Goal: Contribute content: Add original content to the website for others to see

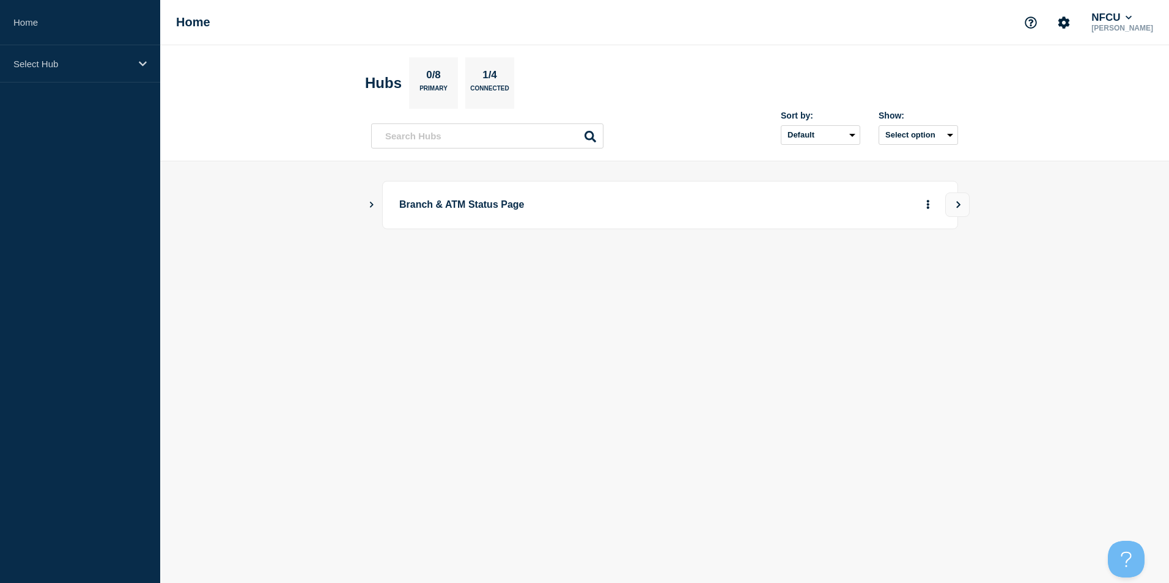
click at [372, 205] on icon "Show Connected Hubs" at bounding box center [371, 204] width 8 height 6
click at [885, 268] on button "See overview" at bounding box center [885, 266] width 65 height 24
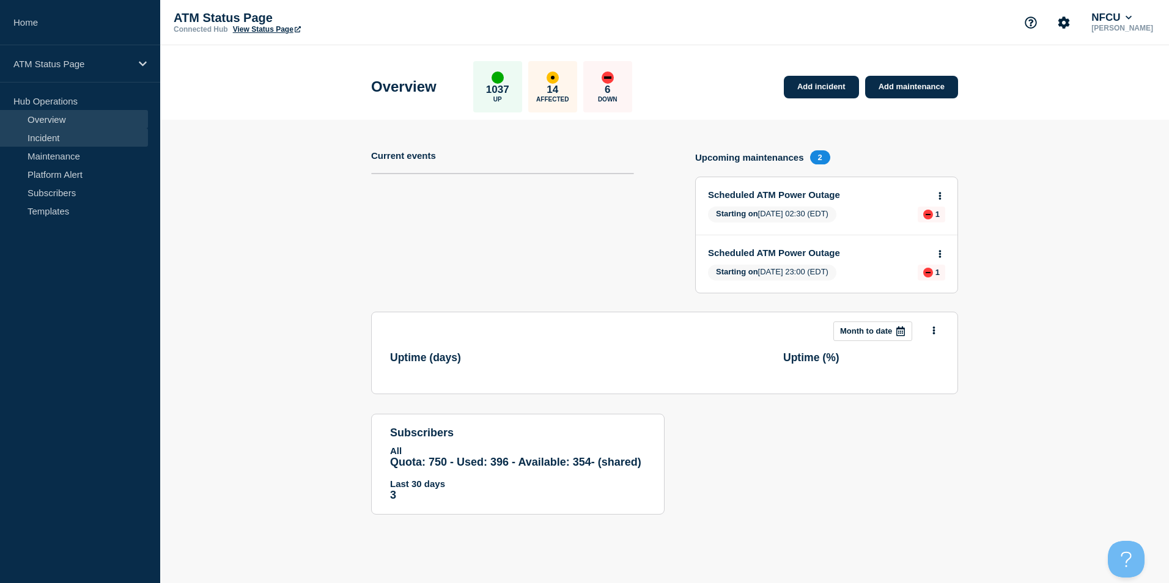
click at [35, 144] on link "Incident" at bounding box center [74, 137] width 148 height 18
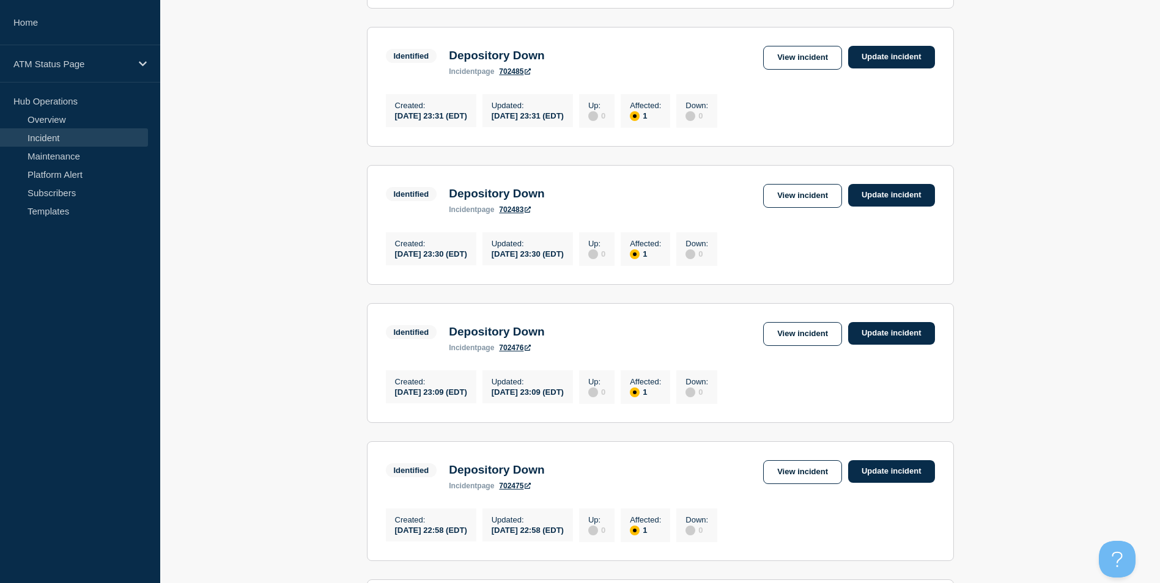
scroll to position [1249, 0]
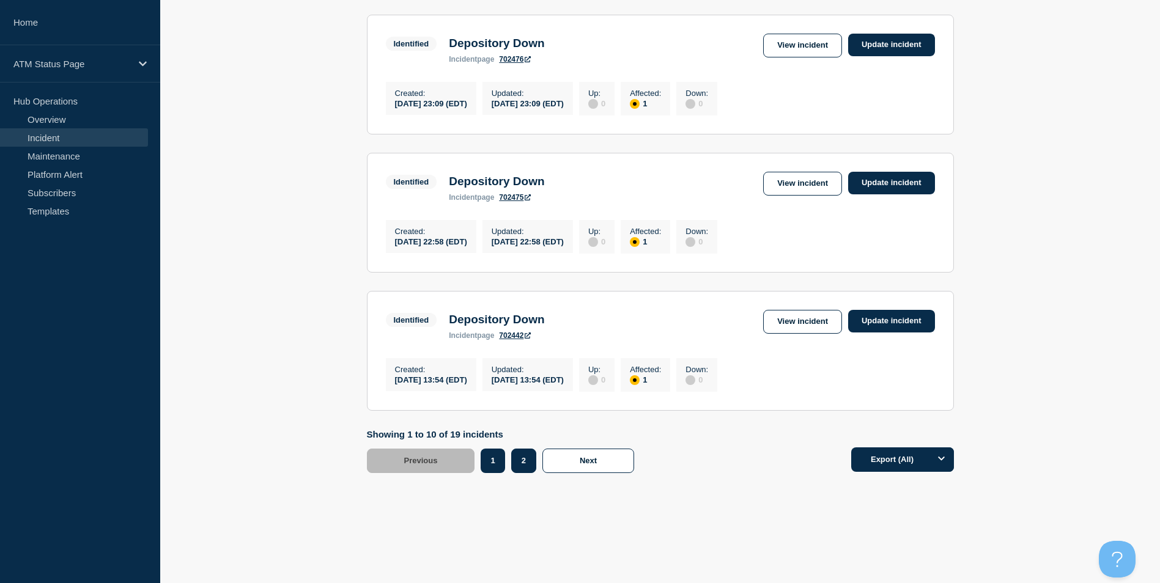
click at [523, 465] on button "2" at bounding box center [523, 461] width 25 height 24
click at [794, 316] on link "View incident" at bounding box center [802, 322] width 79 height 24
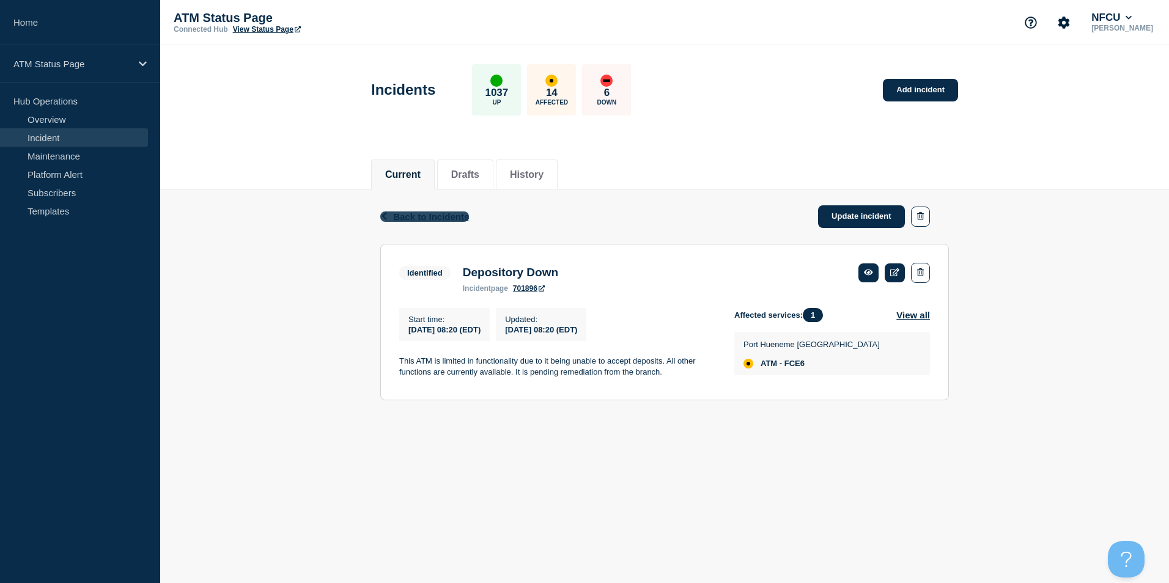
click at [415, 219] on span "Back to Incidents" at bounding box center [431, 217] width 76 height 10
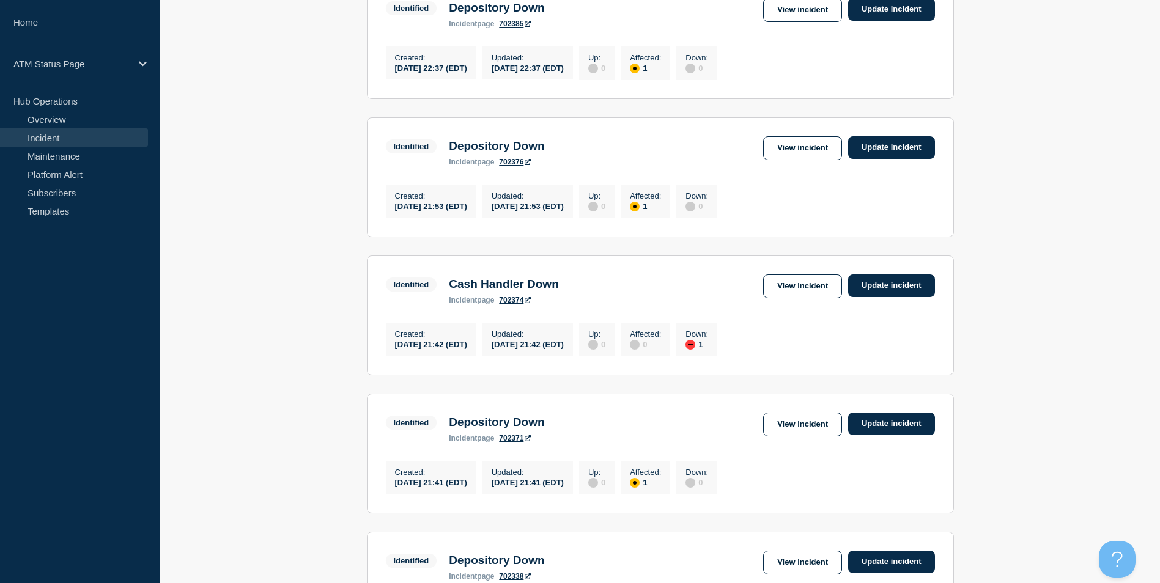
scroll to position [1106, 0]
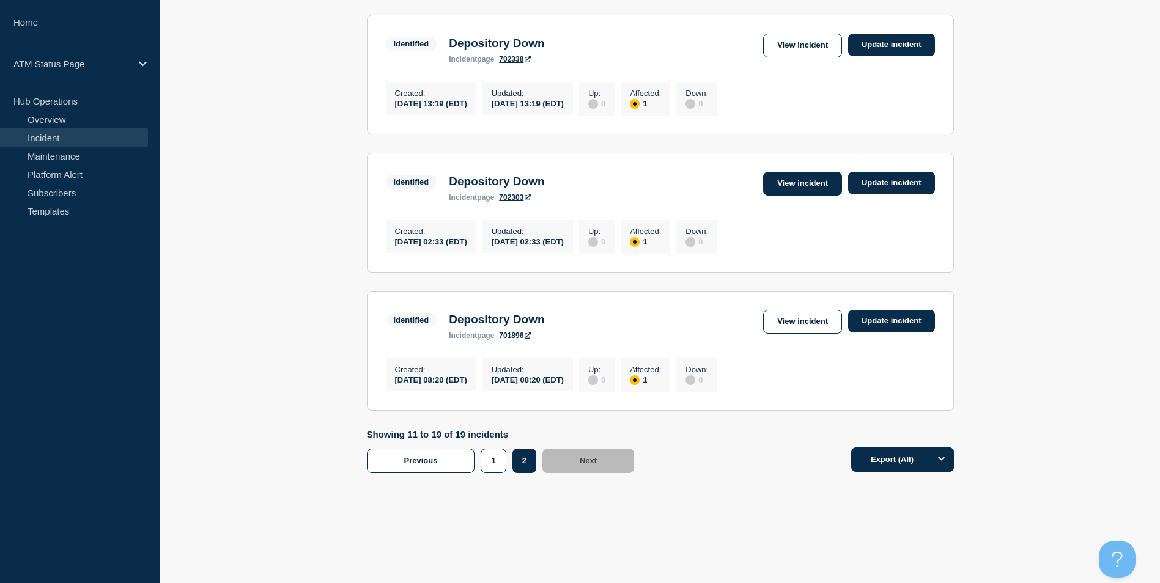
click at [791, 172] on link "View incident" at bounding box center [802, 184] width 79 height 24
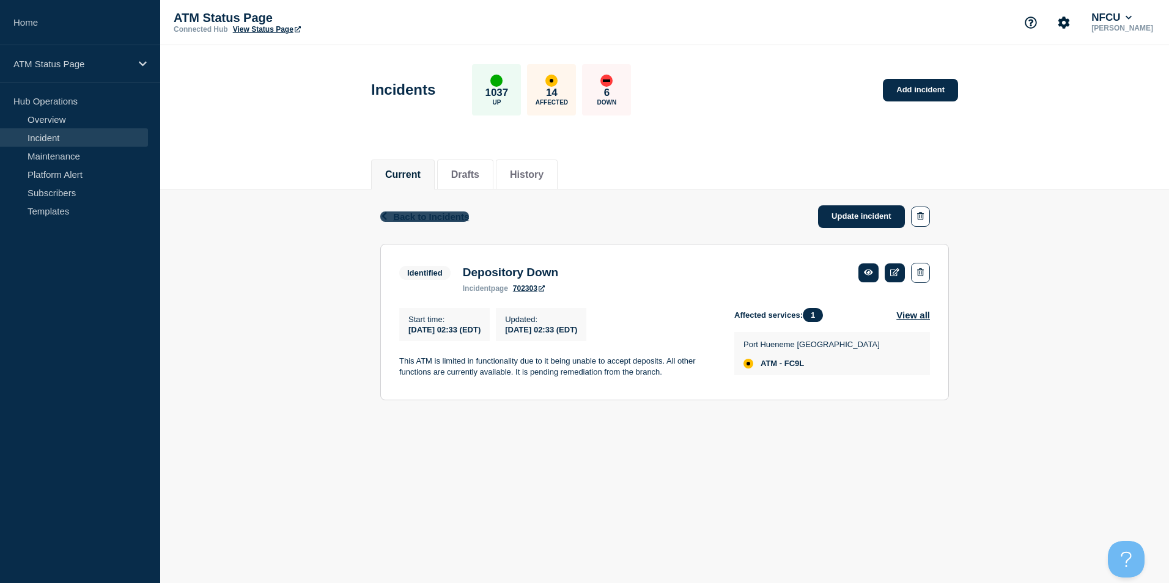
click at [417, 215] on span "Back to Incidents" at bounding box center [431, 217] width 76 height 10
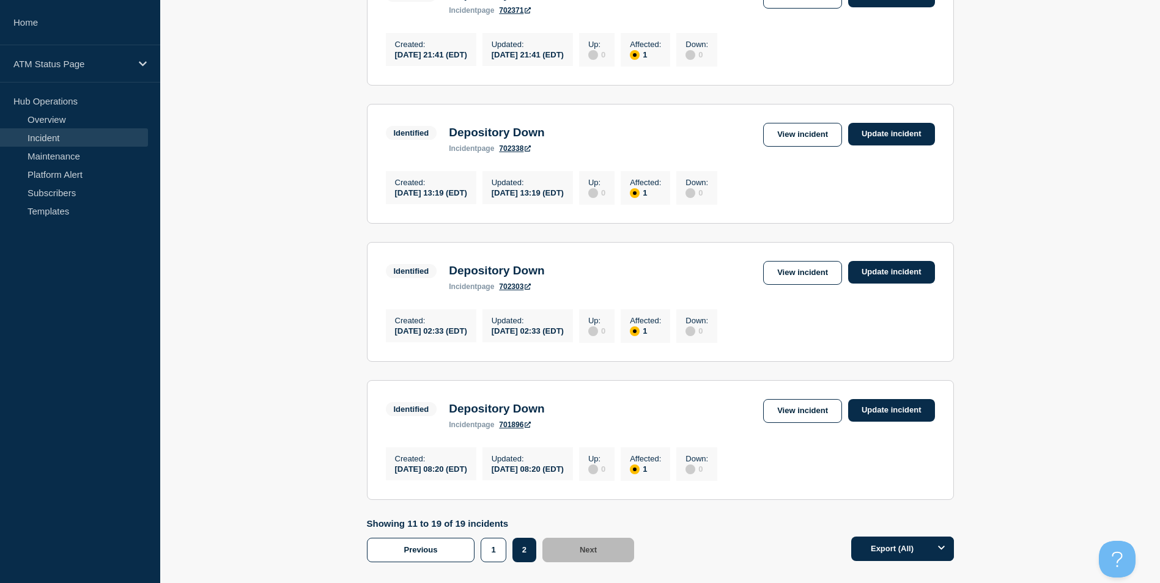
scroll to position [1106, 0]
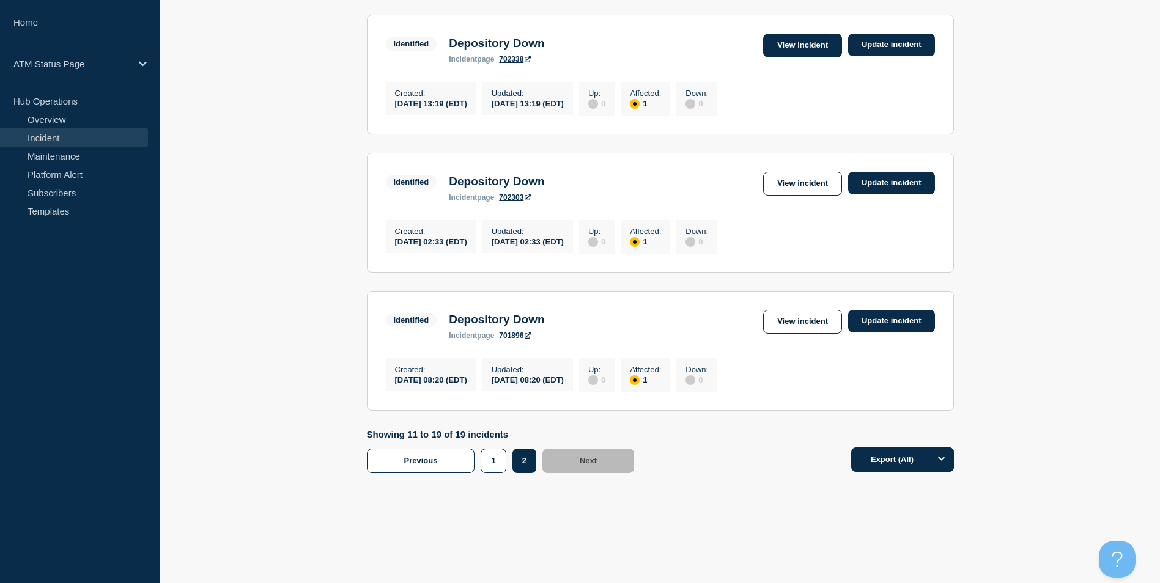
click at [805, 40] on link "View incident" at bounding box center [802, 46] width 79 height 24
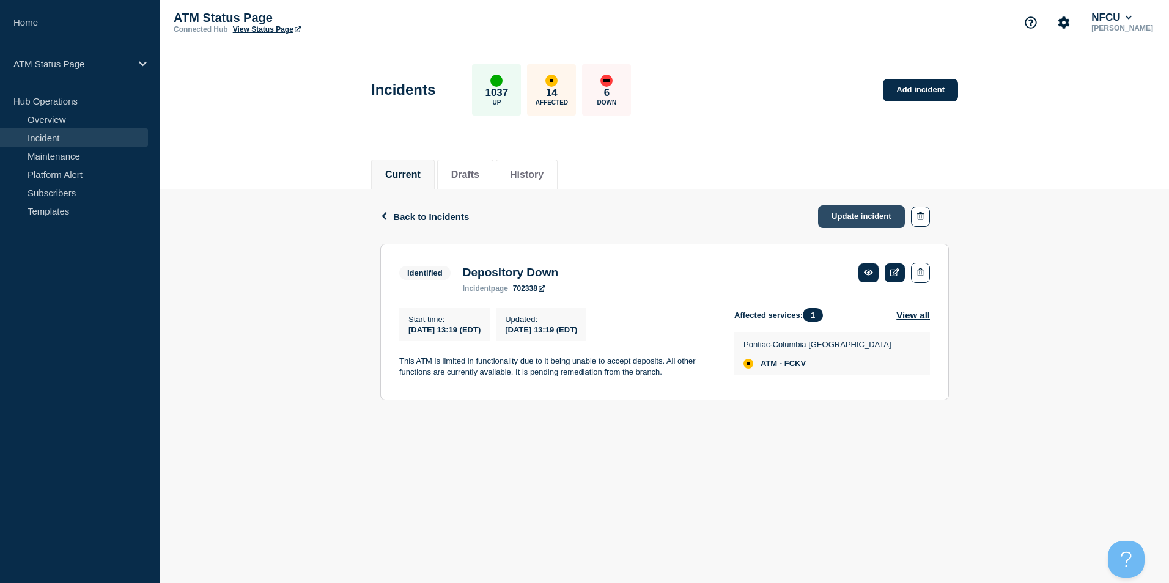
click at [857, 216] on link "Update incident" at bounding box center [861, 216] width 87 height 23
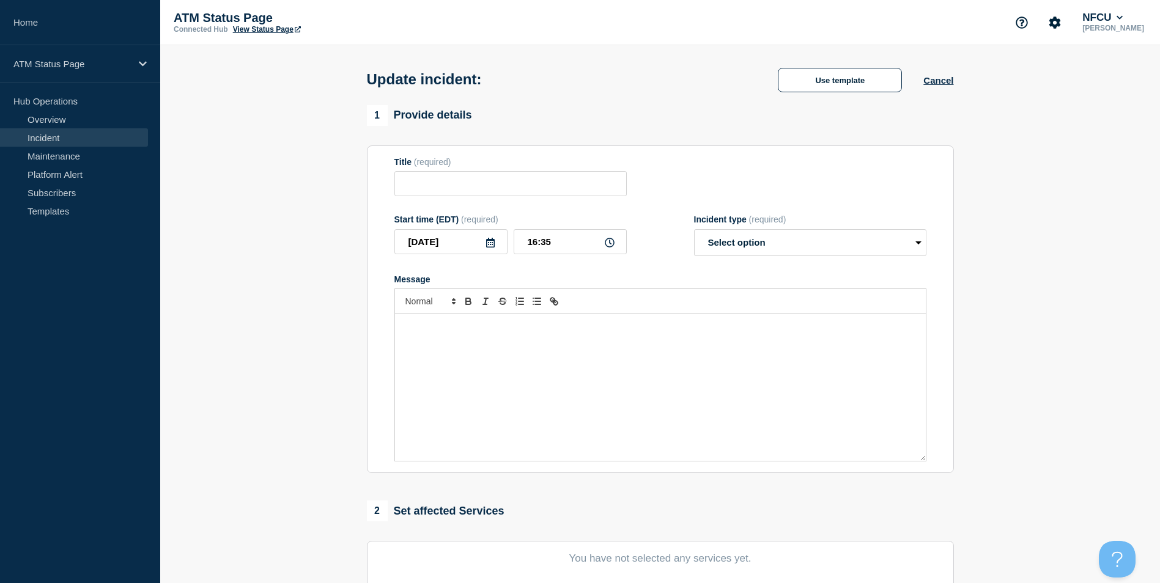
type input "Depository Down"
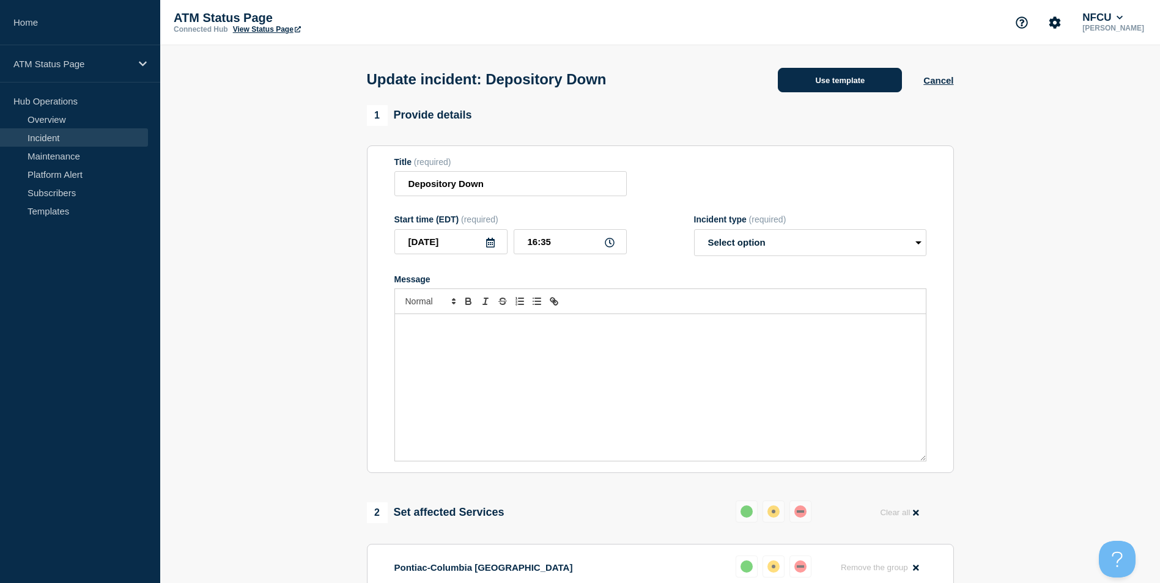
click at [843, 89] on button "Use template" at bounding box center [840, 80] width 124 height 24
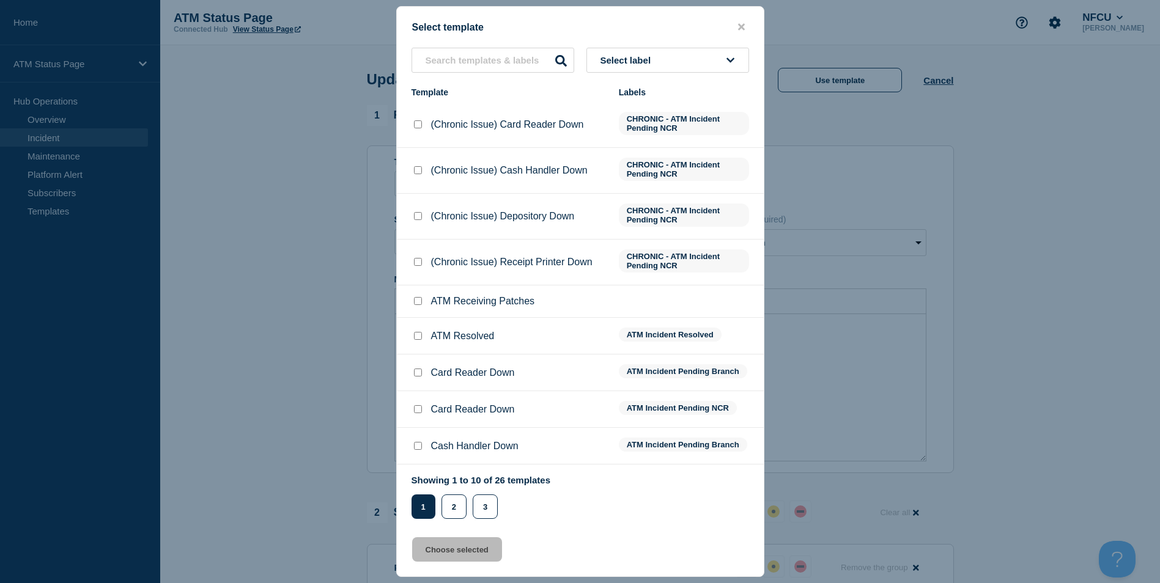
click at [419, 340] on input "ATM Resolved checkbox" at bounding box center [418, 336] width 8 height 8
checkbox input "true"
click at [457, 560] on button "Choose selected" at bounding box center [457, 549] width 90 height 24
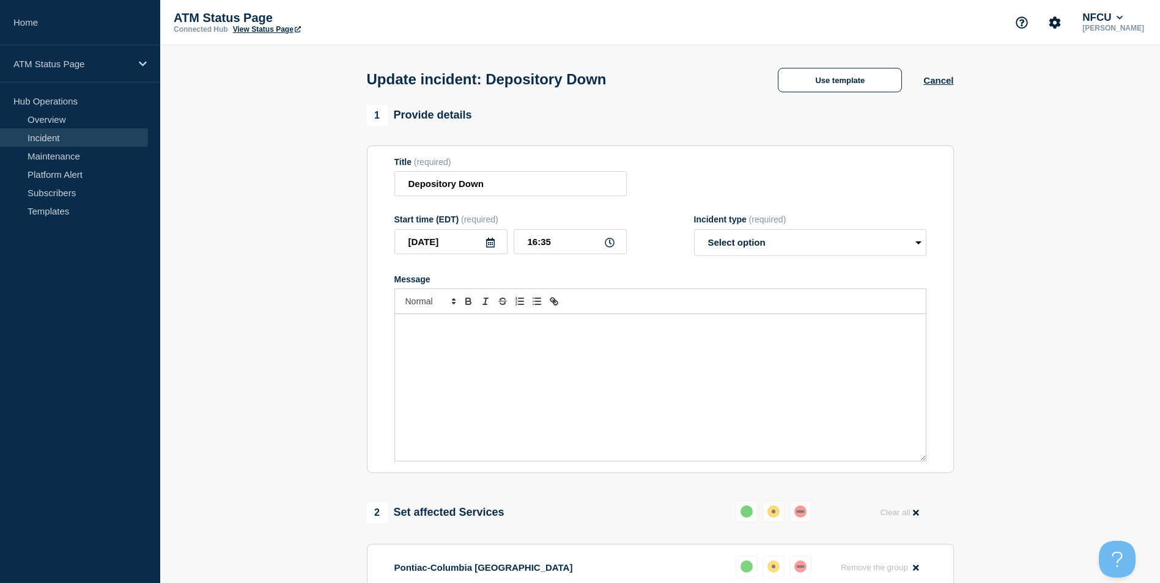
select select "resolved"
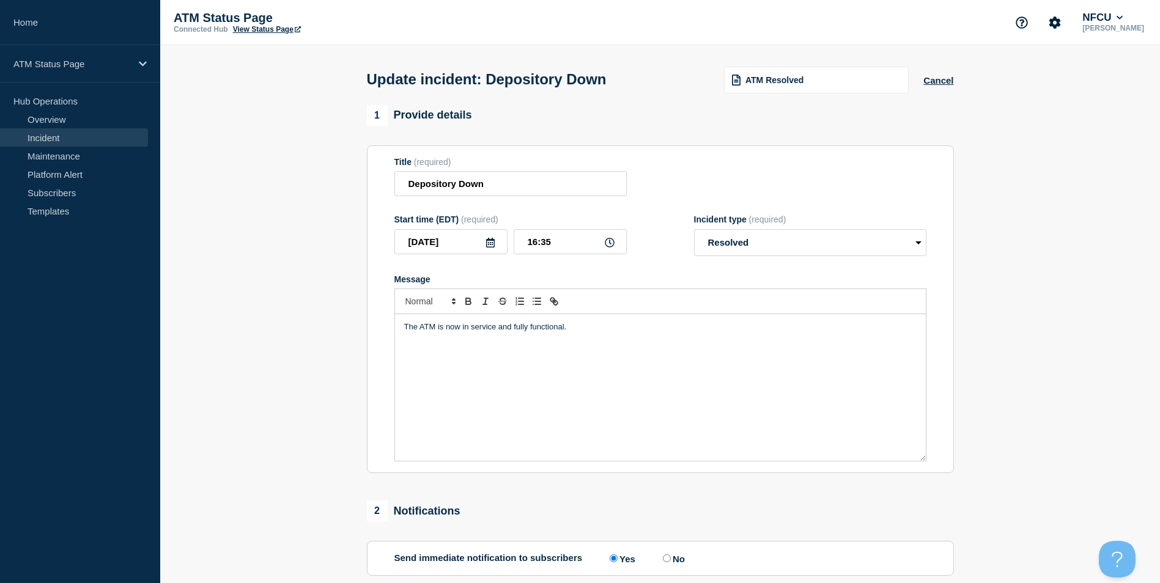
scroll to position [199, 0]
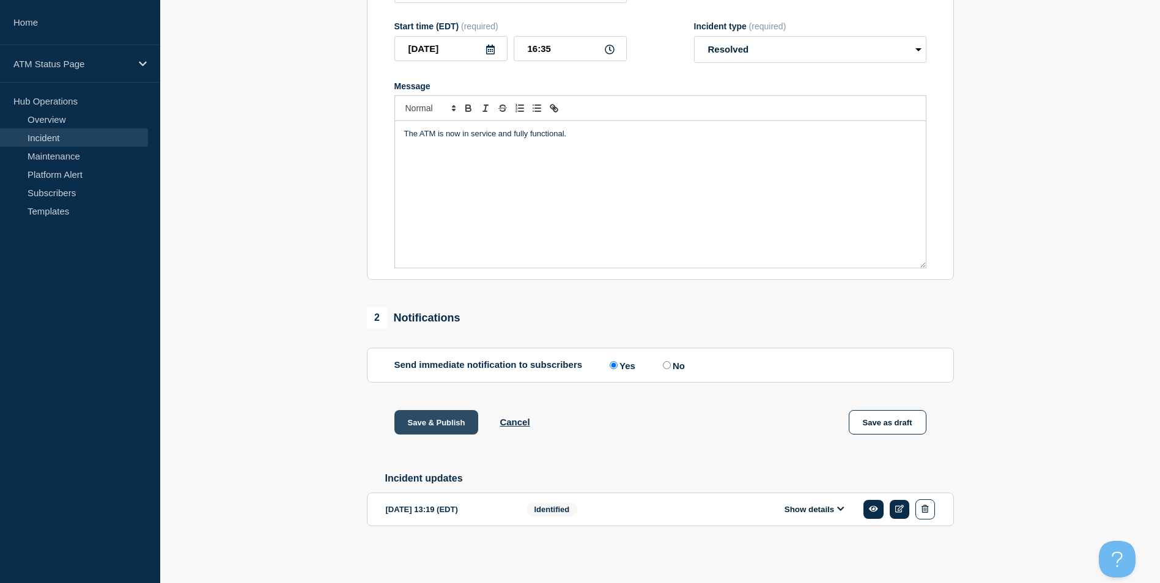
click at [426, 414] on button "Save & Publish" at bounding box center [436, 422] width 84 height 24
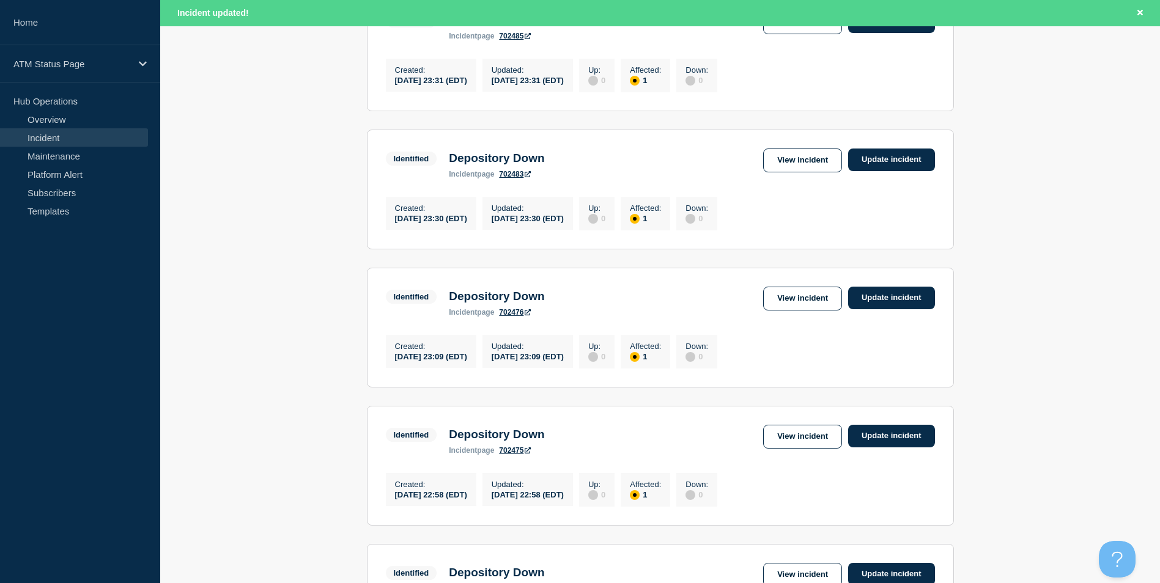
scroll to position [1274, 0]
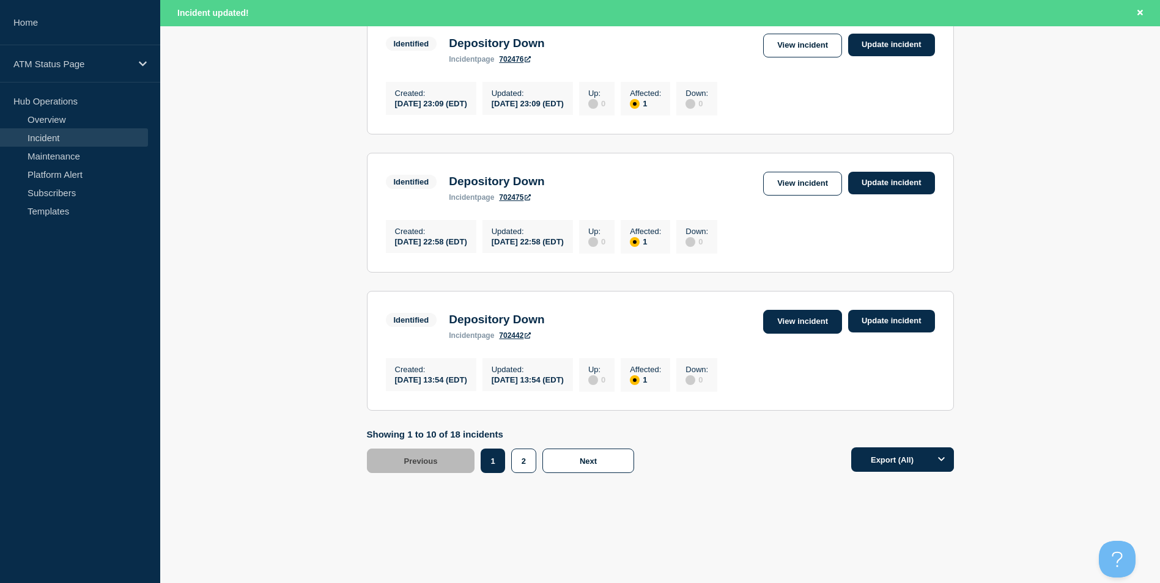
click at [792, 310] on link "View incident" at bounding box center [802, 322] width 79 height 24
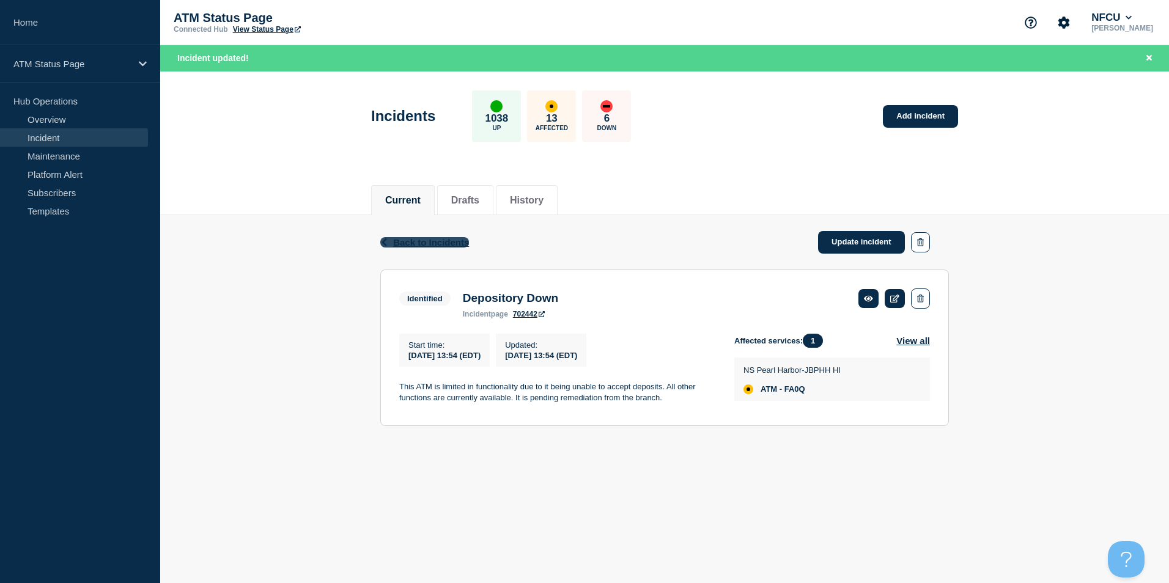
click at [419, 242] on span "Back to Incidents" at bounding box center [431, 242] width 76 height 10
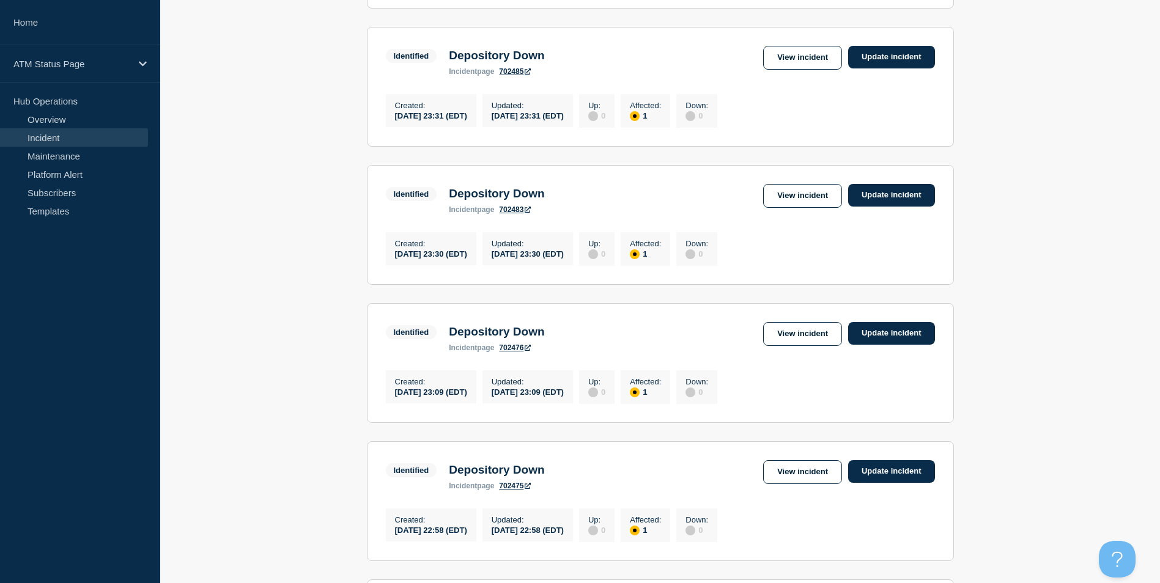
scroll to position [1249, 0]
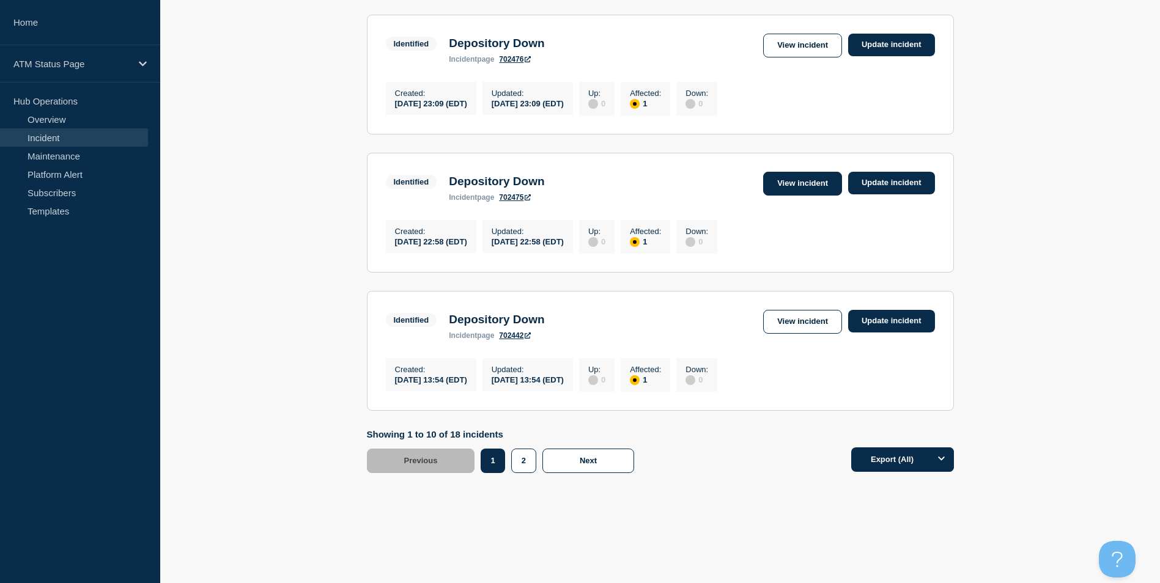
click at [818, 175] on link "View incident" at bounding box center [802, 184] width 79 height 24
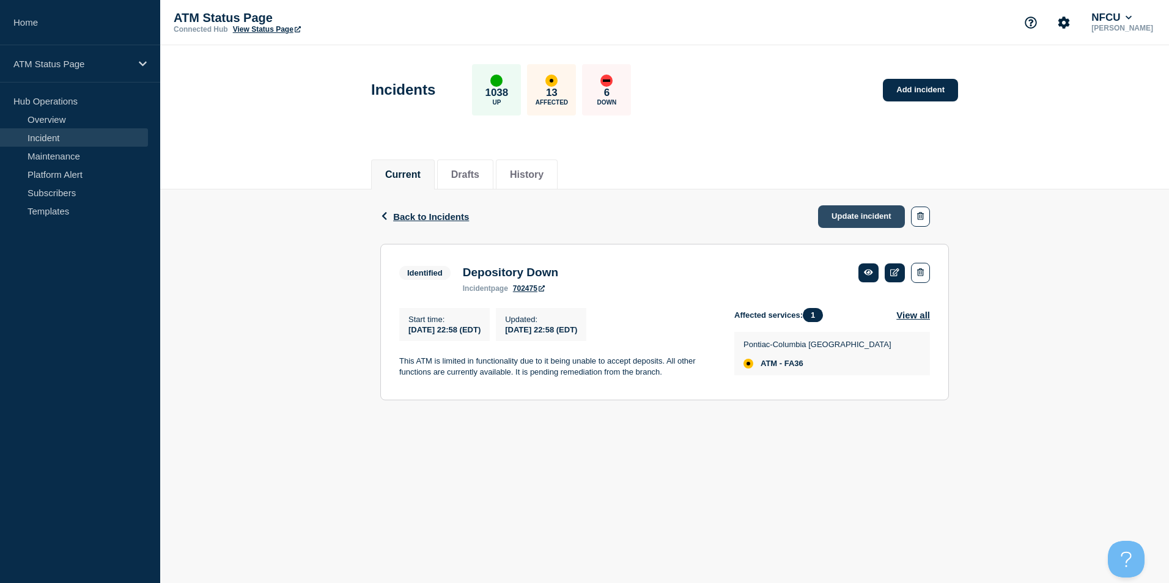
click at [868, 213] on link "Update incident" at bounding box center [861, 216] width 87 height 23
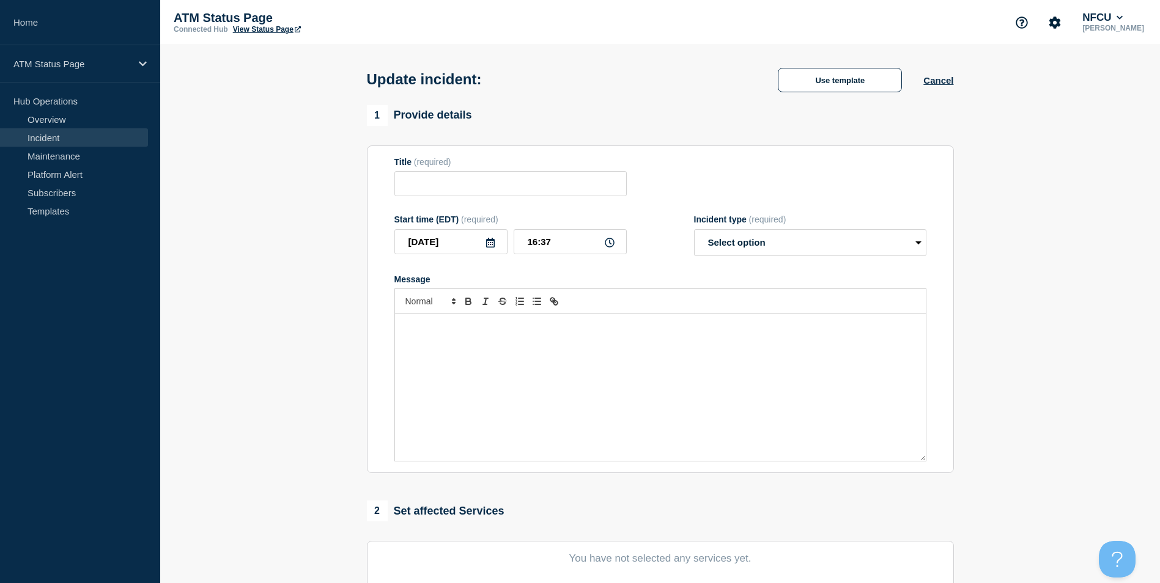
type input "Depository Down"
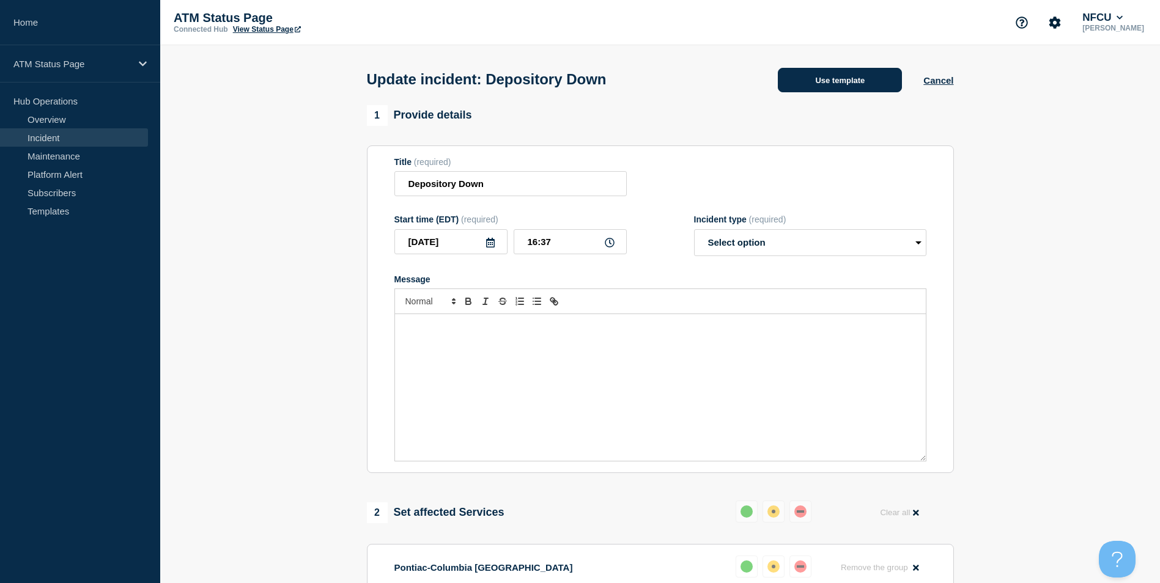
click at [859, 81] on button "Use template" at bounding box center [840, 80] width 124 height 24
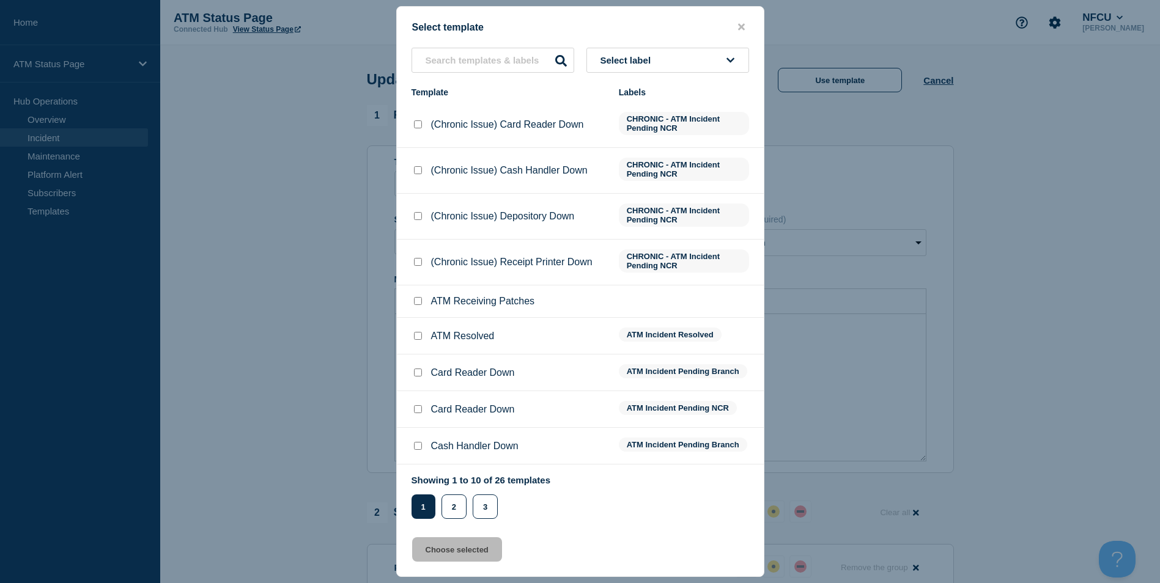
click at [417, 336] on input "ATM Resolved checkbox" at bounding box center [418, 336] width 8 height 8
checkbox input "true"
click at [471, 553] on button "Choose selected" at bounding box center [457, 549] width 90 height 24
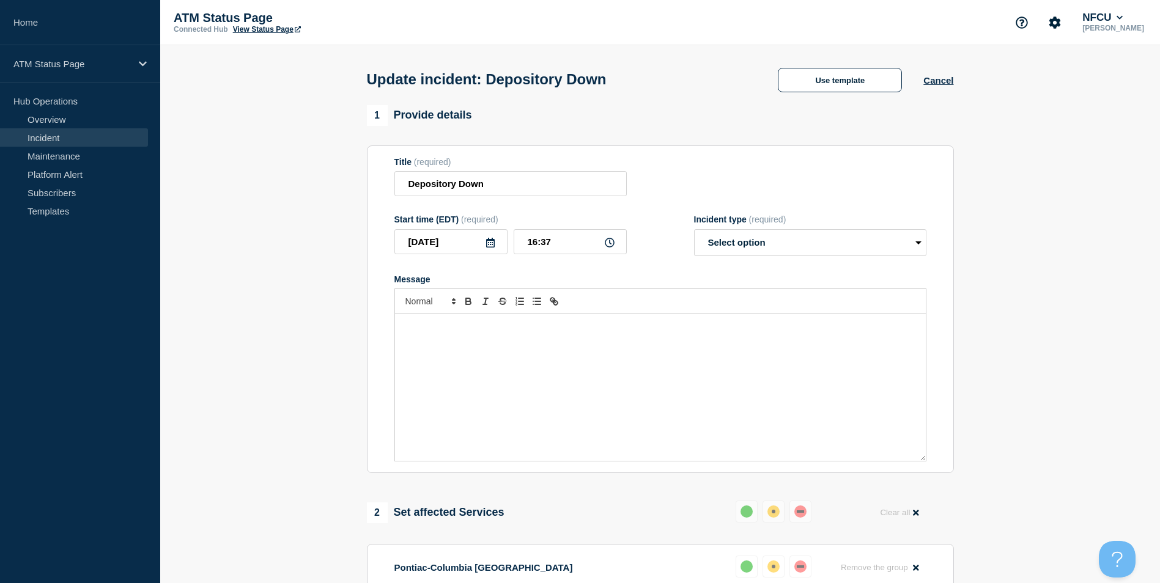
select select "resolved"
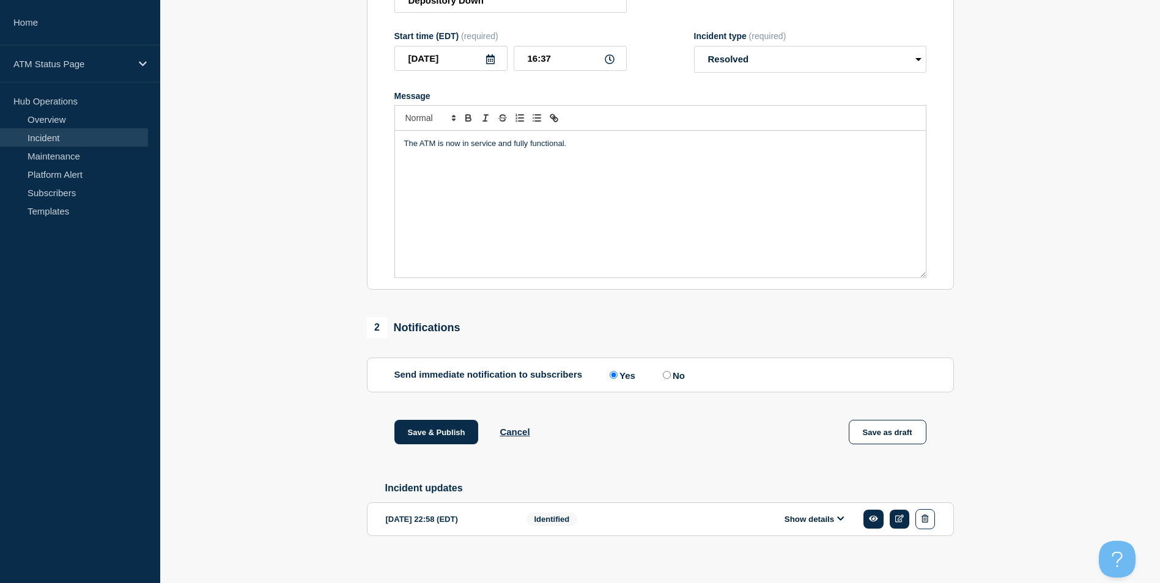
scroll to position [199, 0]
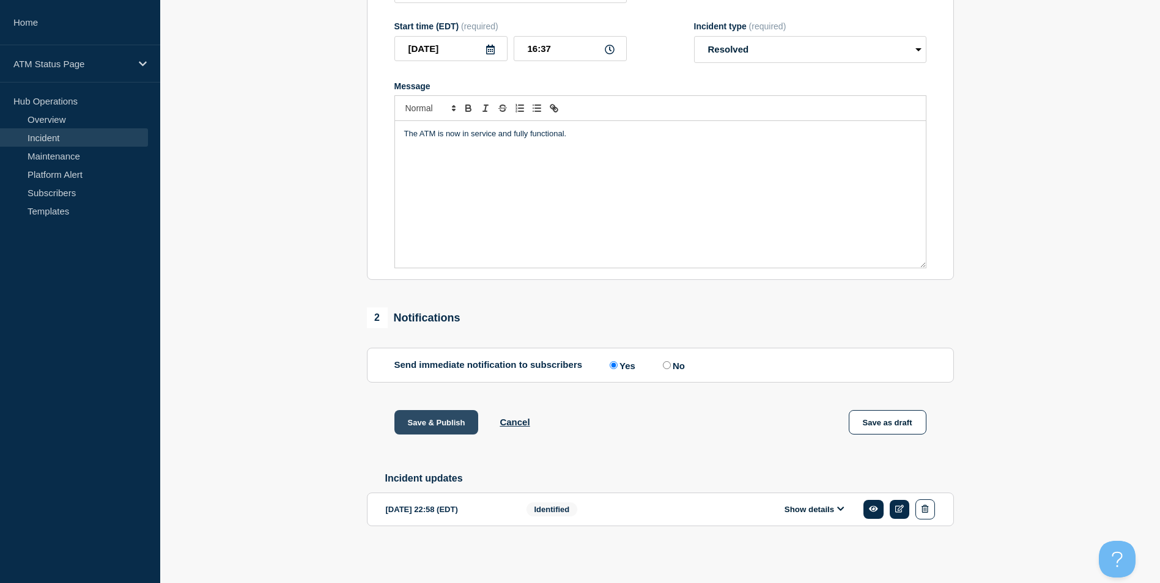
click at [441, 421] on button "Save & Publish" at bounding box center [436, 422] width 84 height 24
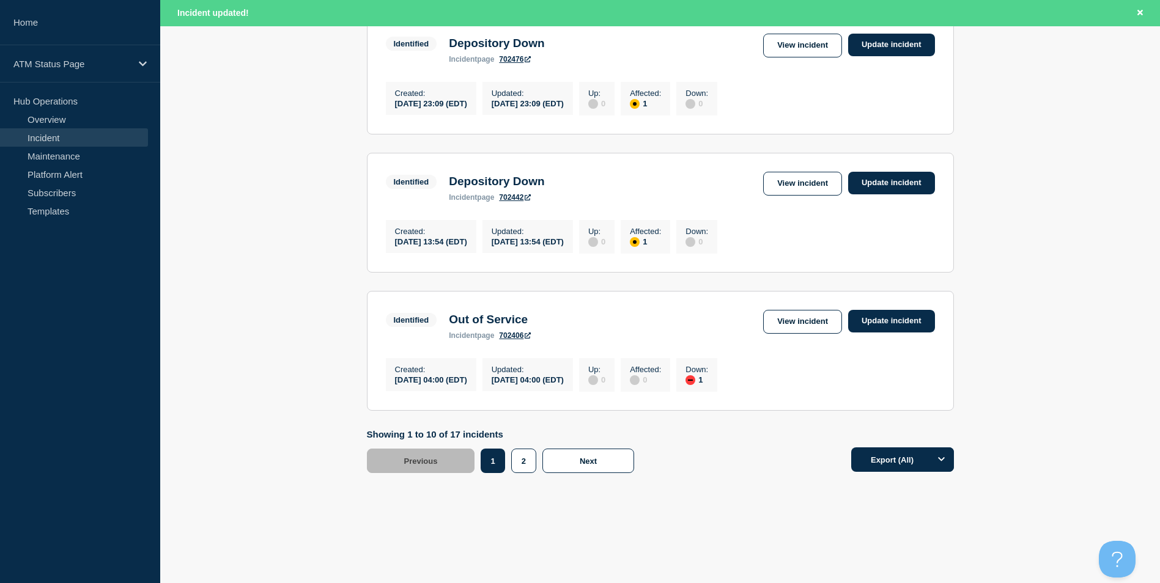
scroll to position [1091, 0]
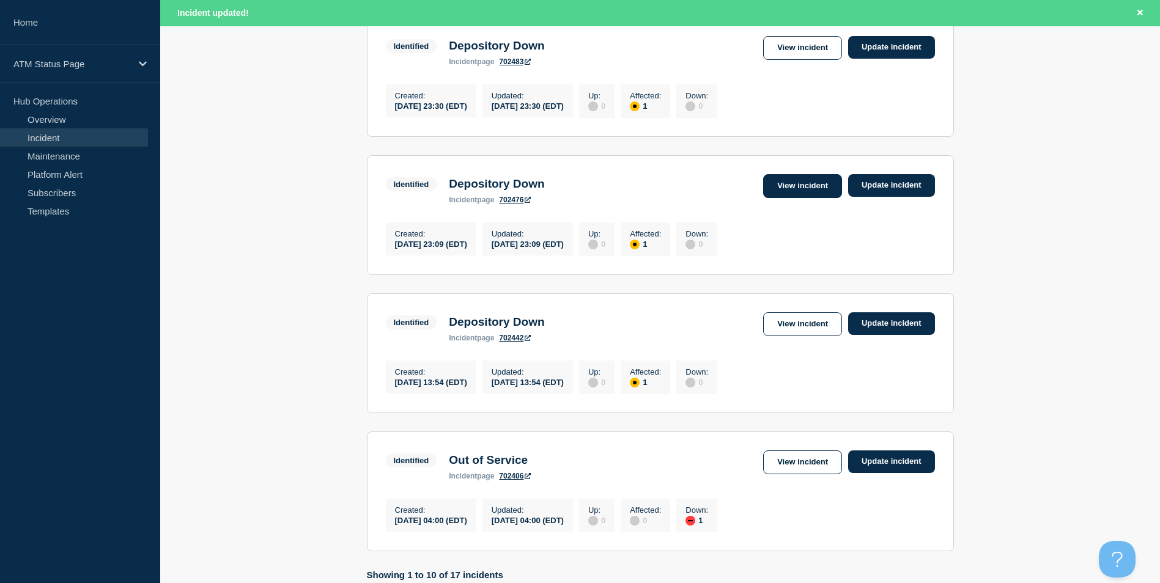
click at [815, 198] on link "View incident" at bounding box center [802, 186] width 79 height 24
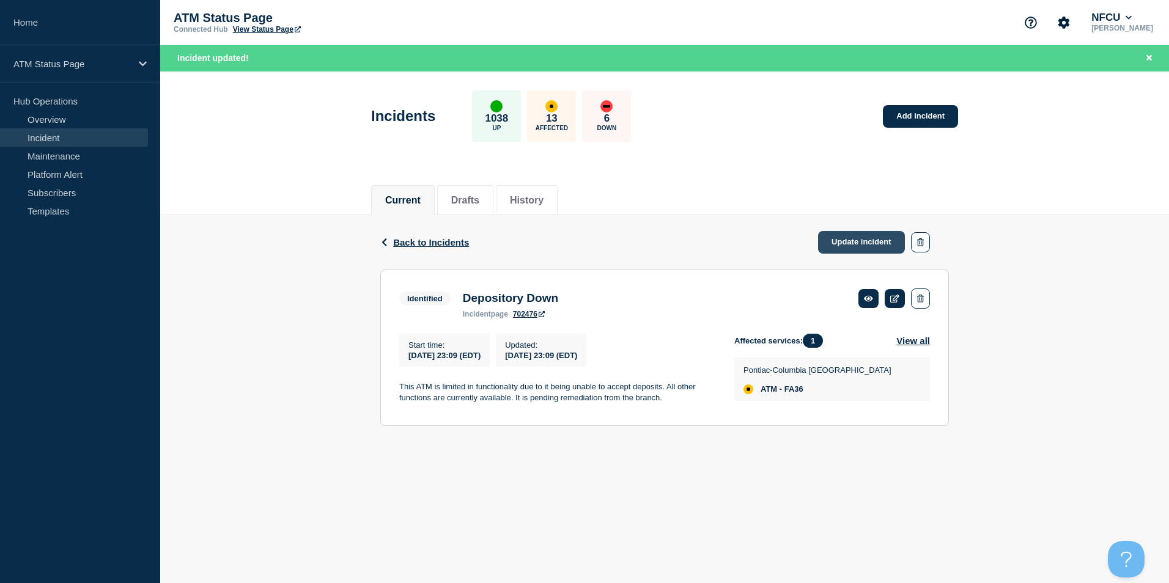
click at [852, 245] on link "Update incident" at bounding box center [861, 242] width 87 height 23
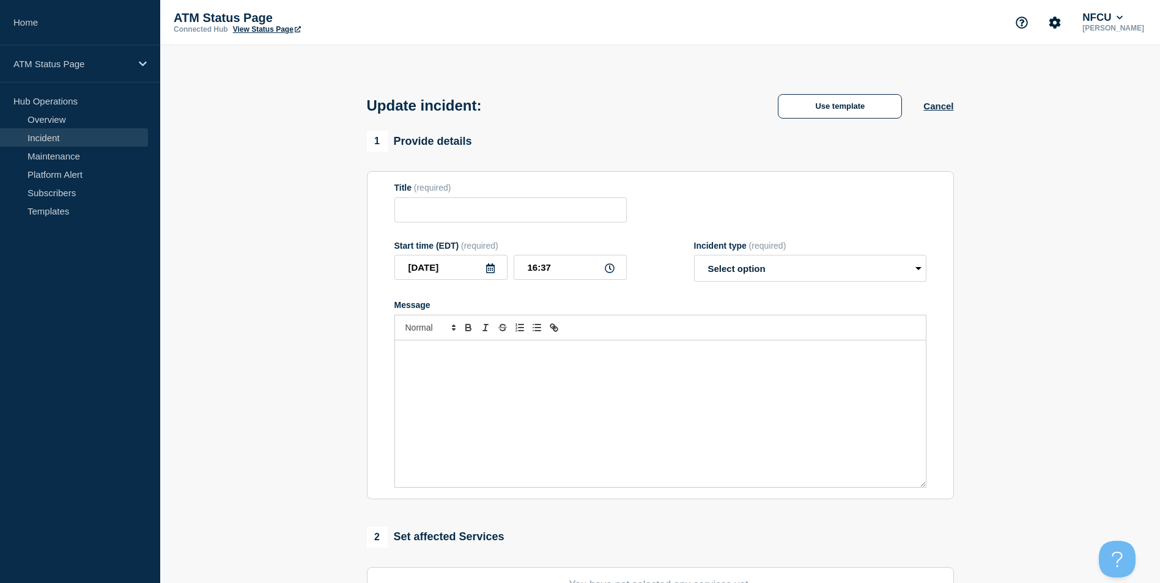
type input "Depository Down"
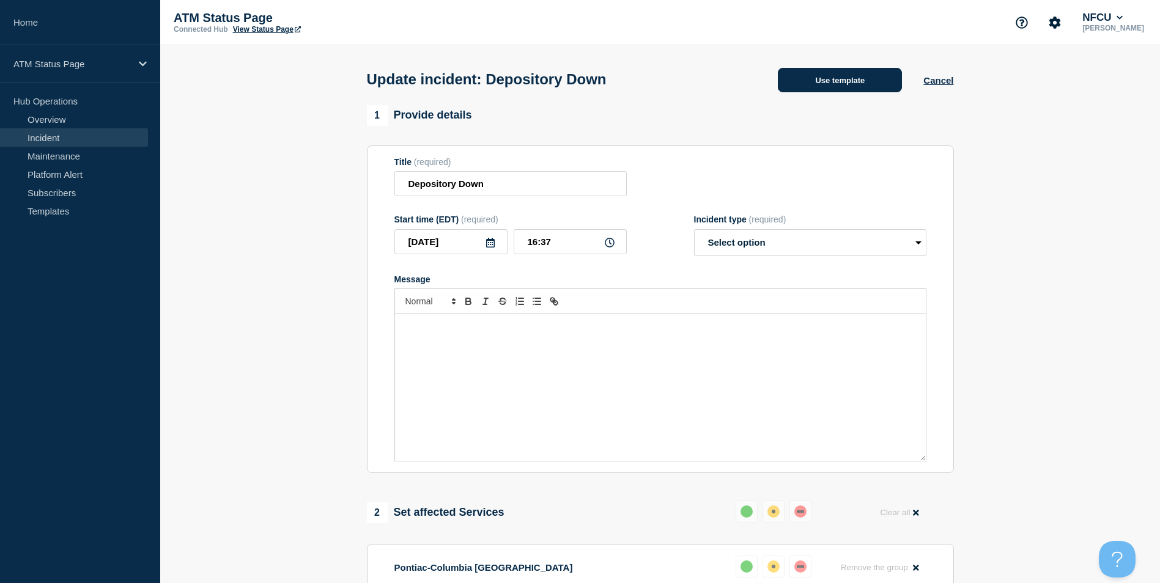
click at [837, 84] on button "Use template" at bounding box center [840, 80] width 124 height 24
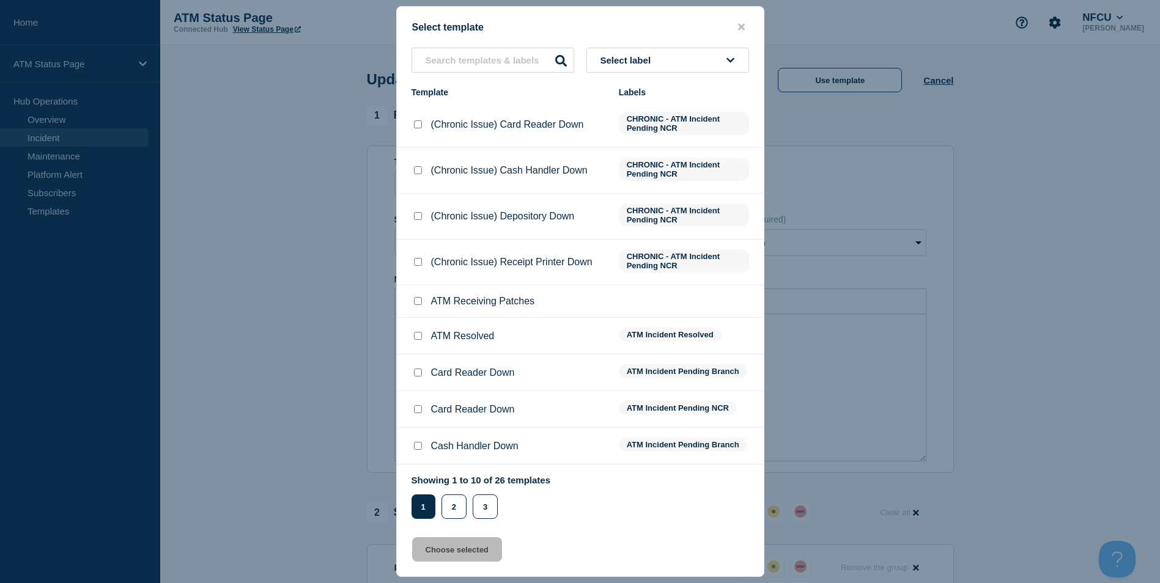
click at [414, 337] on input "ATM Resolved checkbox" at bounding box center [418, 336] width 8 height 8
checkbox input "true"
click at [457, 550] on button "Choose selected" at bounding box center [457, 549] width 90 height 24
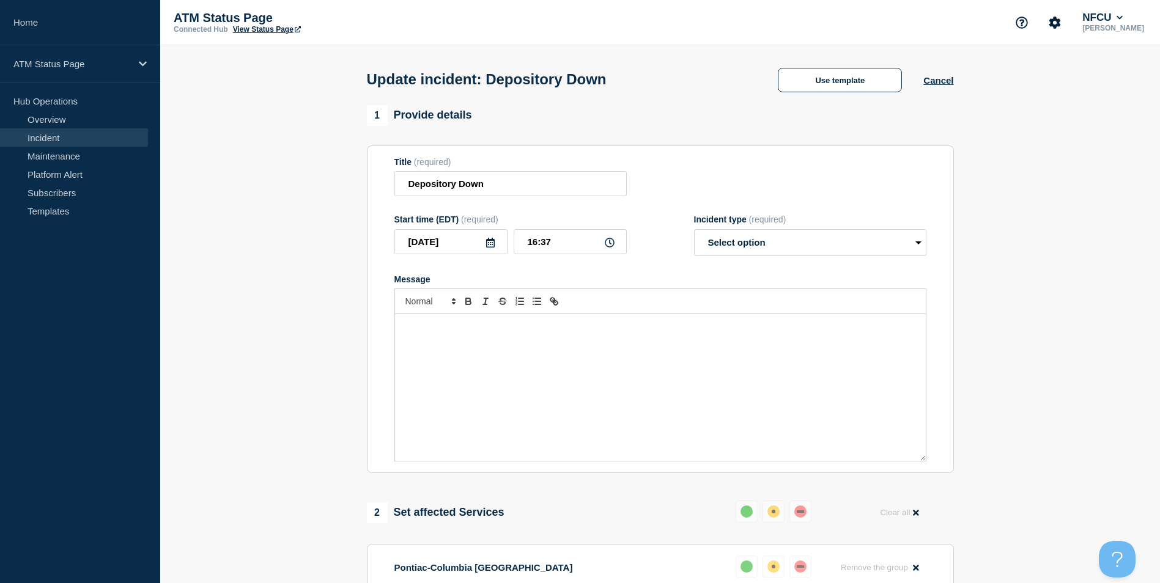
select select "resolved"
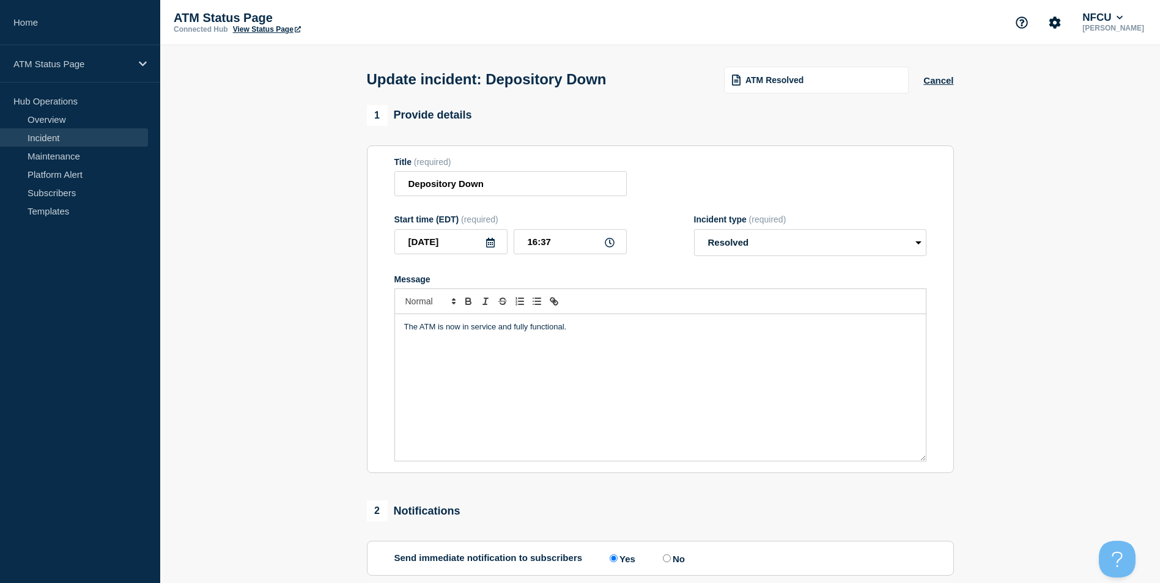
scroll to position [199, 0]
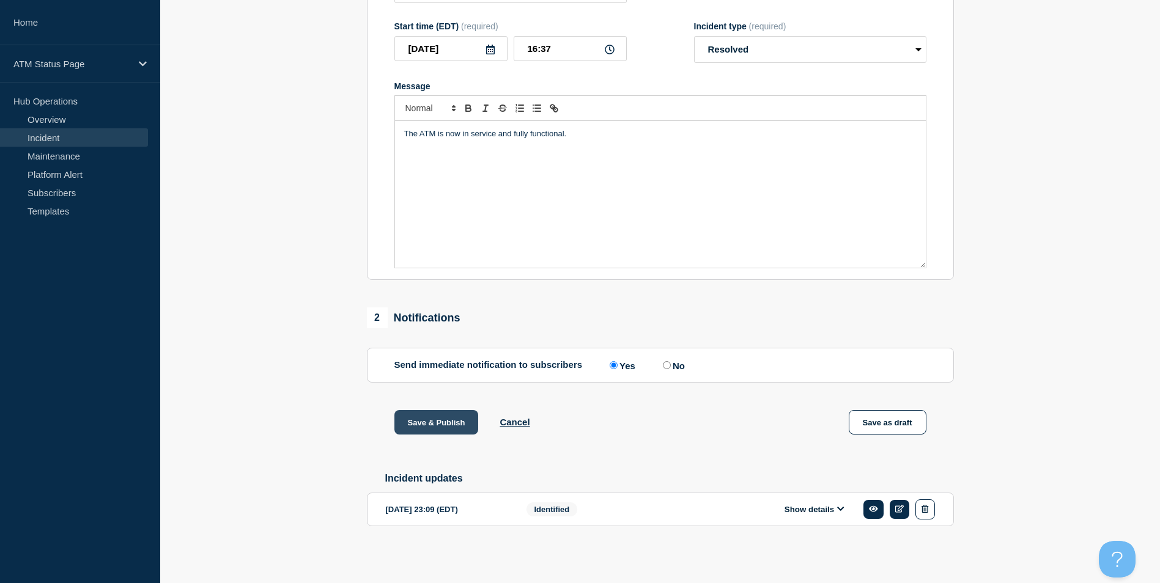
click at [430, 417] on button "Save & Publish" at bounding box center [436, 422] width 84 height 24
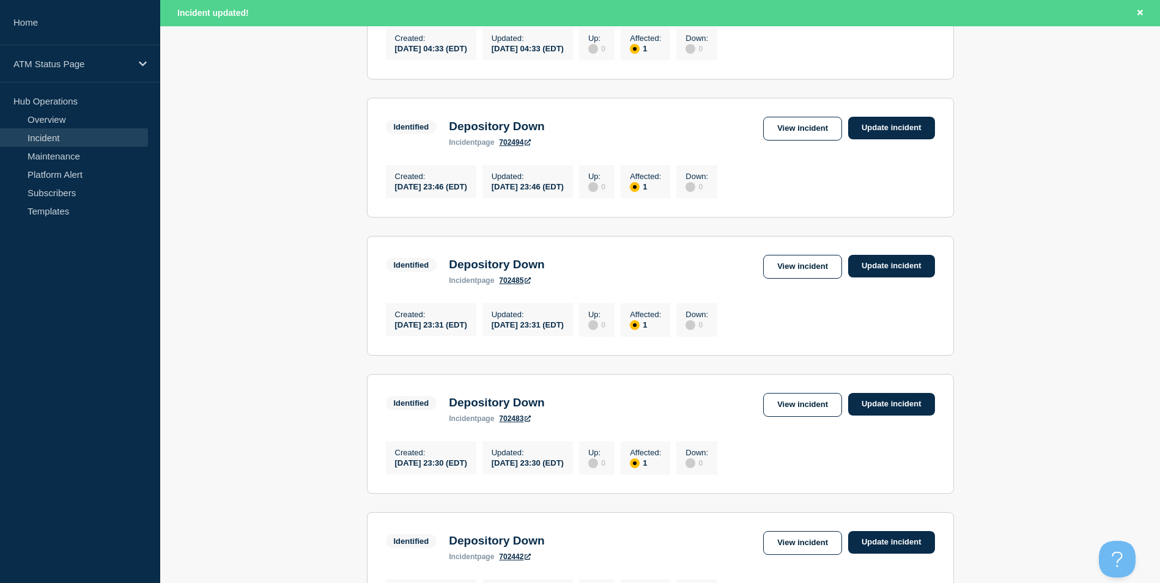
scroll to position [978, 0]
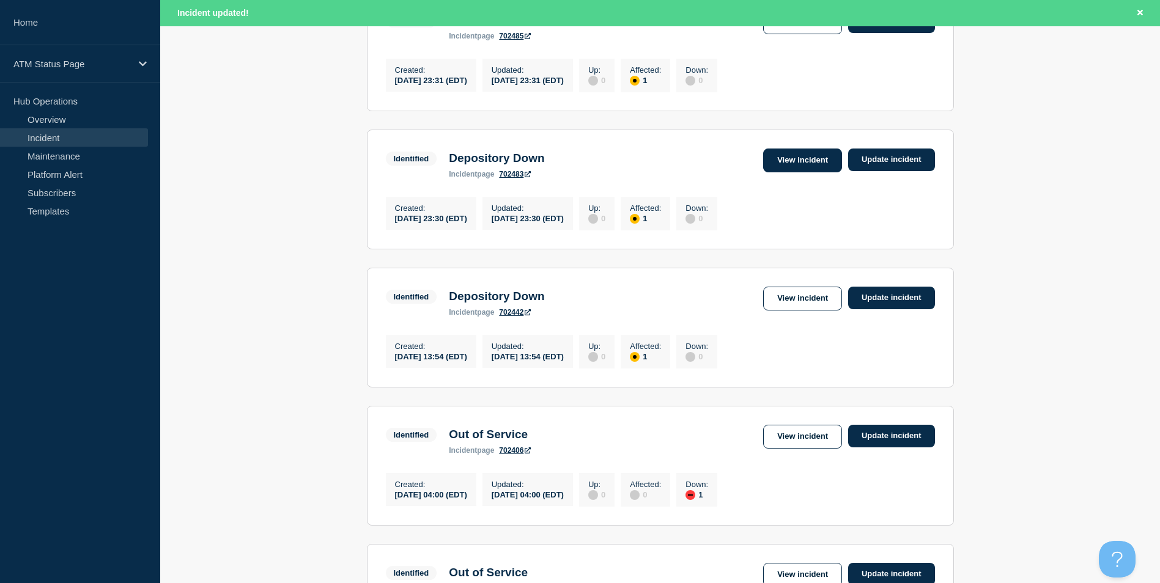
click at [785, 172] on link "View incident" at bounding box center [802, 161] width 79 height 24
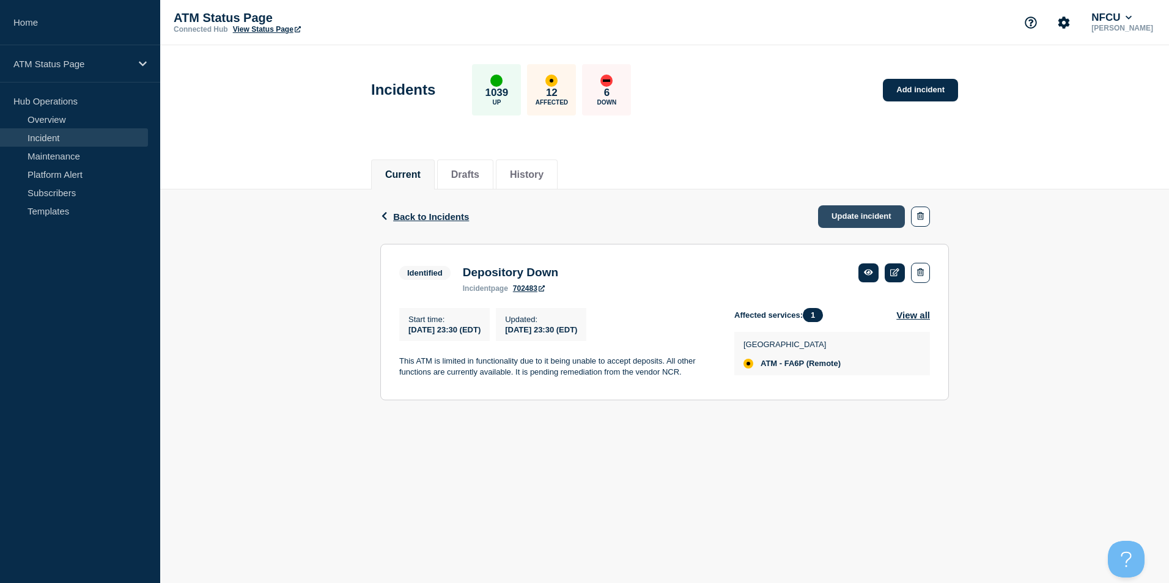
click at [877, 214] on link "Update incident" at bounding box center [861, 216] width 87 height 23
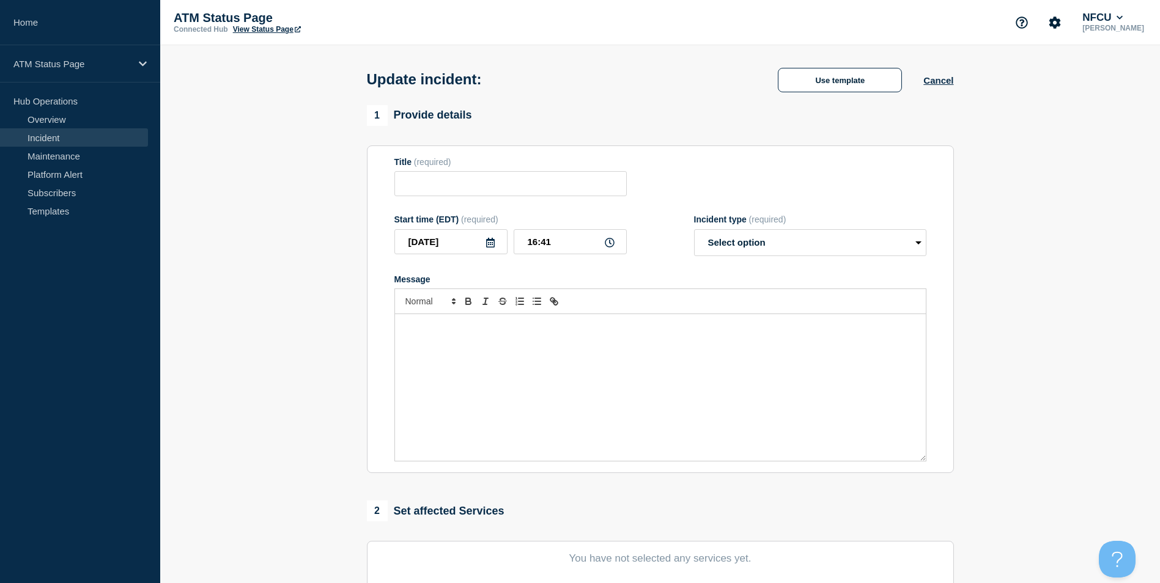
type input "Depository Down"
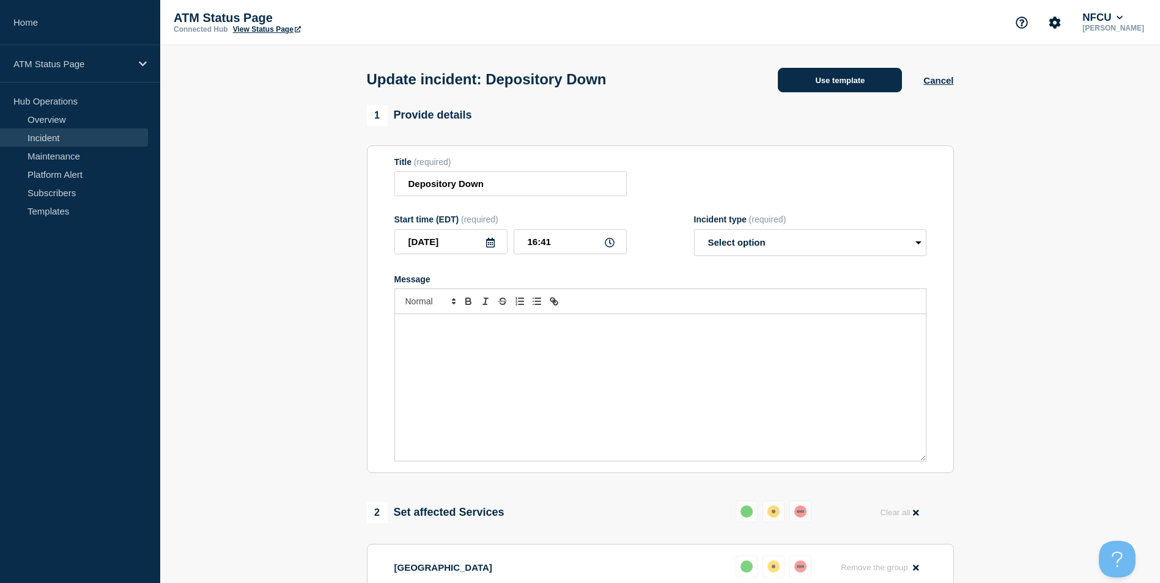
click at [858, 87] on button "Use template" at bounding box center [840, 80] width 124 height 24
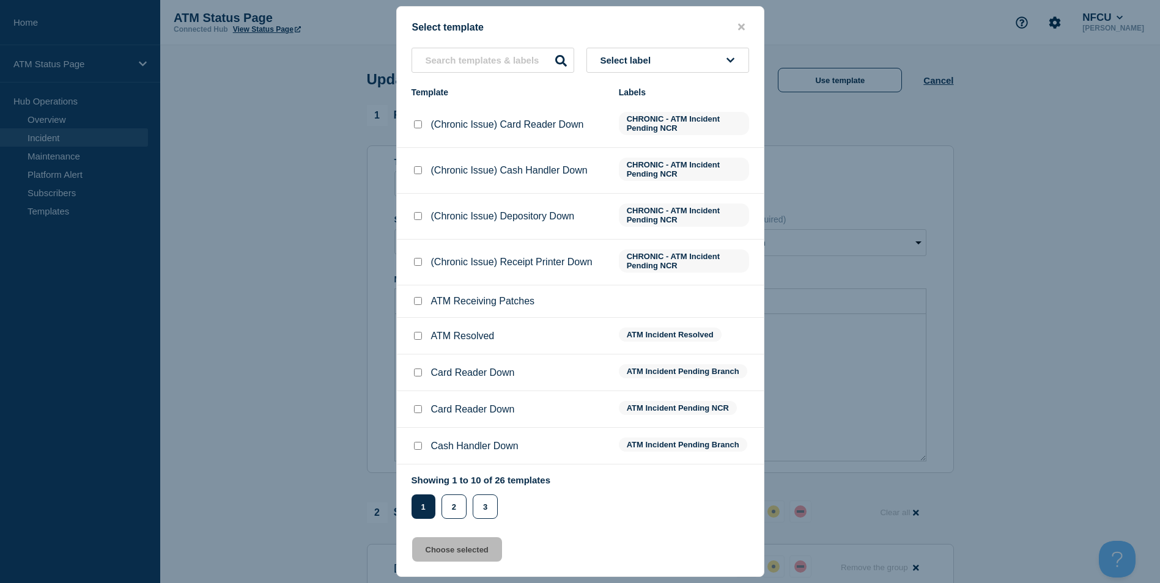
click at [415, 336] on input "ATM Resolved checkbox" at bounding box center [418, 336] width 8 height 8
checkbox input "true"
click at [462, 556] on button "Choose selected" at bounding box center [457, 549] width 90 height 24
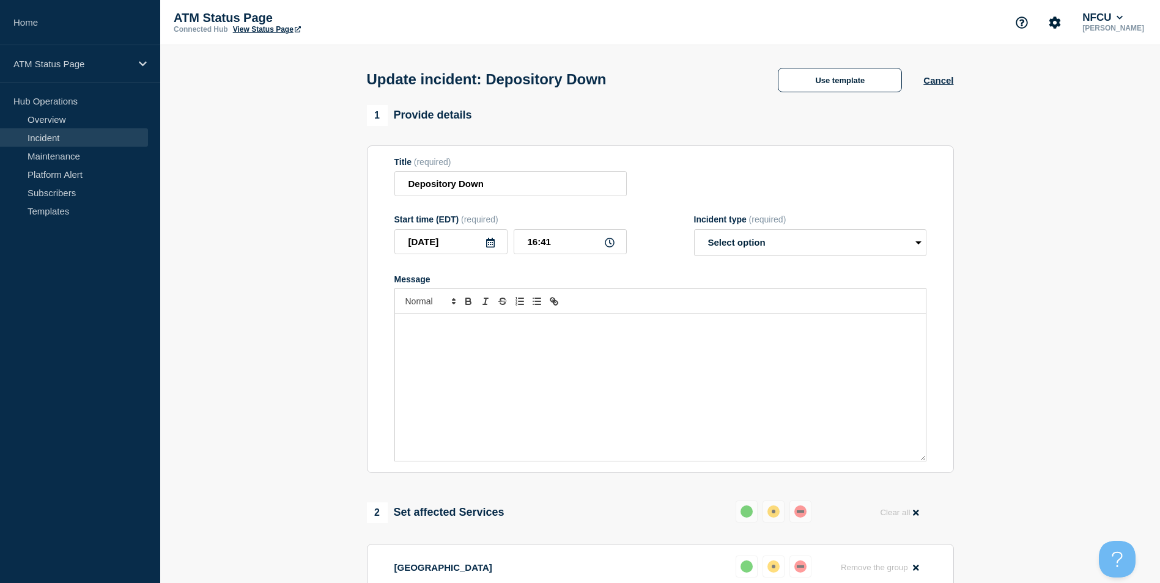
select select "resolved"
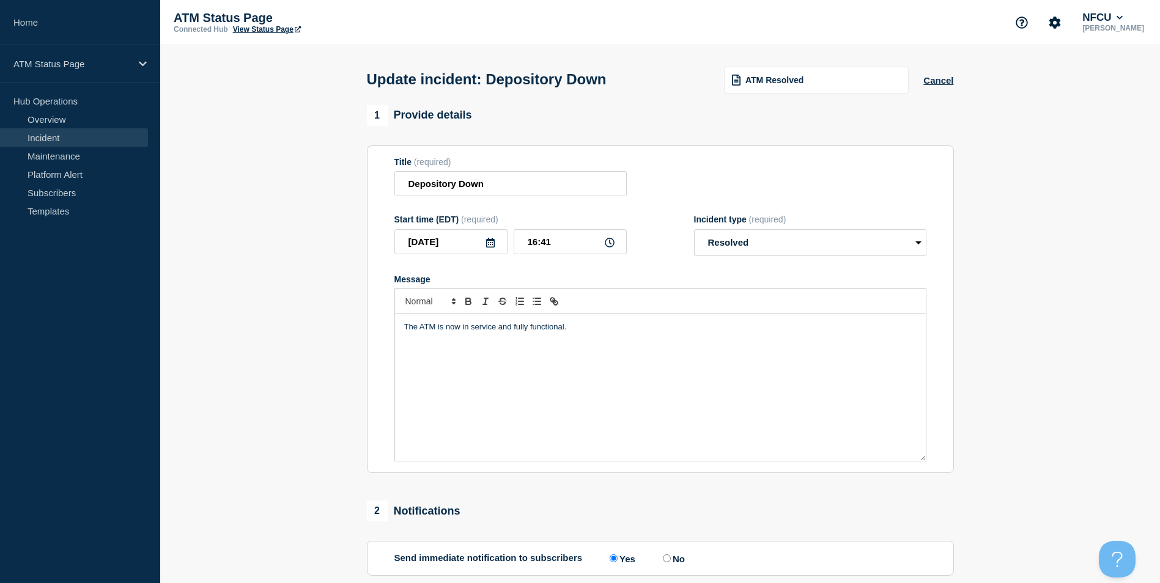
scroll to position [199, 0]
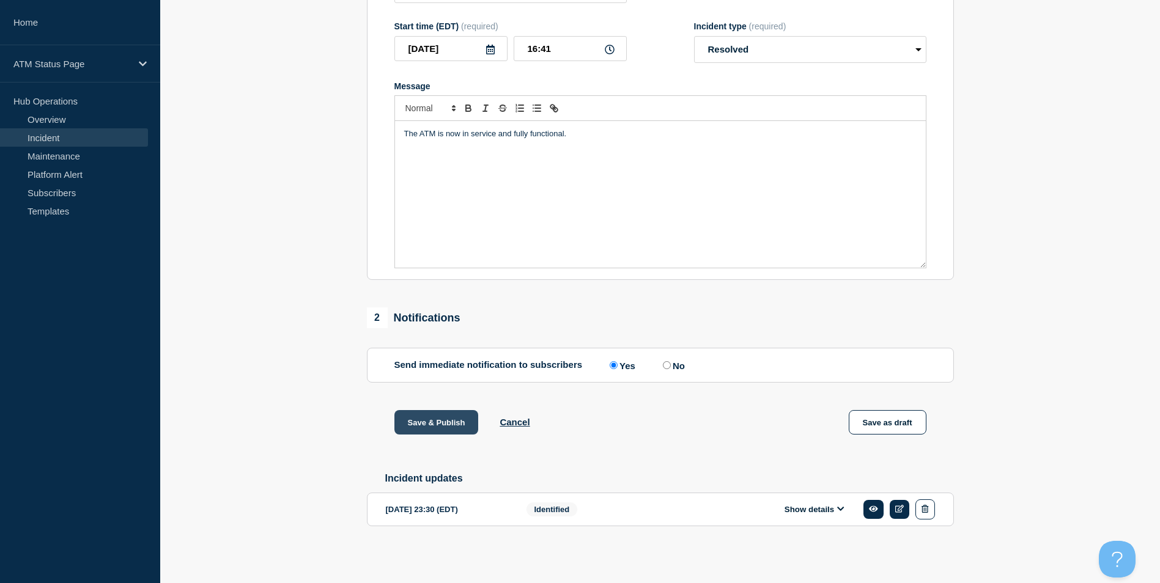
click at [432, 416] on button "Save & Publish" at bounding box center [436, 422] width 84 height 24
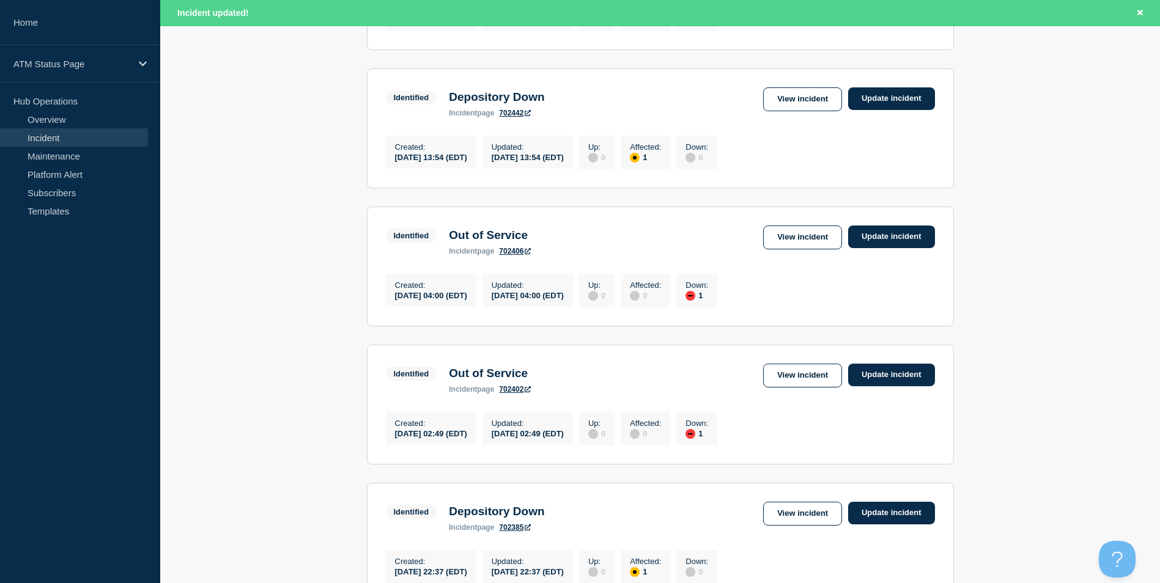
scroll to position [1274, 0]
